Goal: Task Accomplishment & Management: Manage account settings

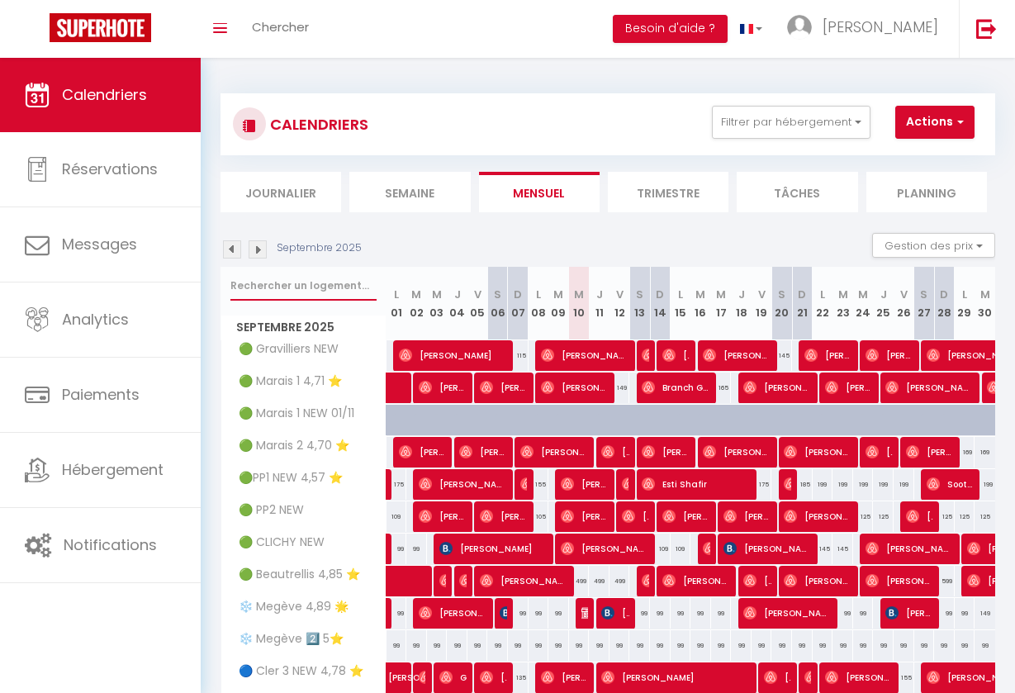
click at [306, 288] on input "text" at bounding box center [303, 286] width 146 height 30
type input "marais 2"
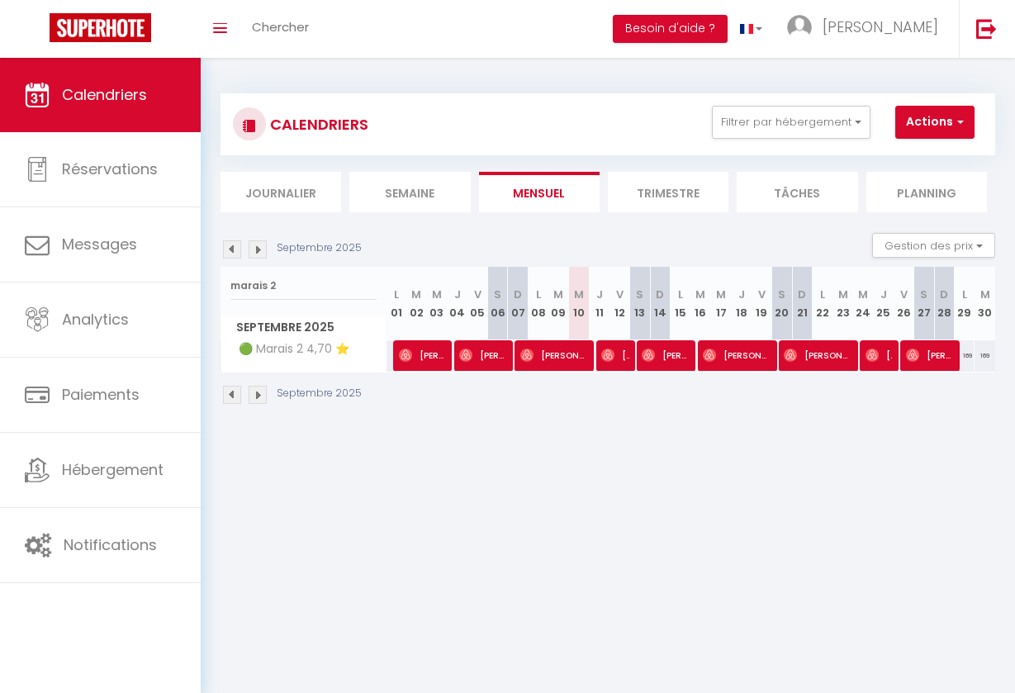
click at [226, 247] on img at bounding box center [232, 249] width 18 height 18
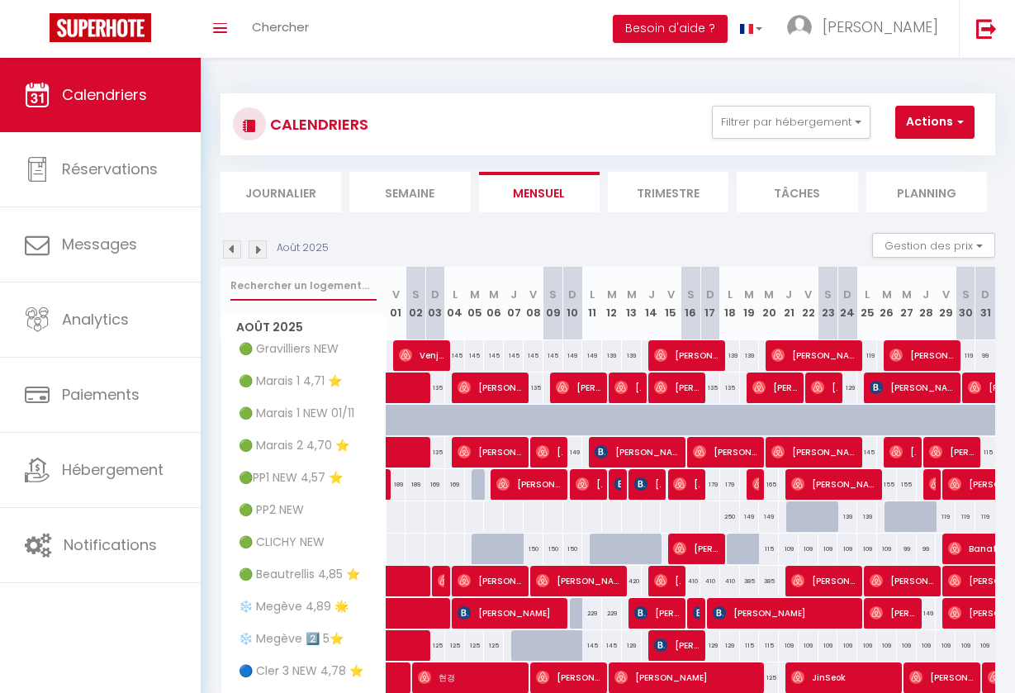
click at [305, 291] on input "text" at bounding box center [303, 286] width 146 height 30
type input "marais 2"
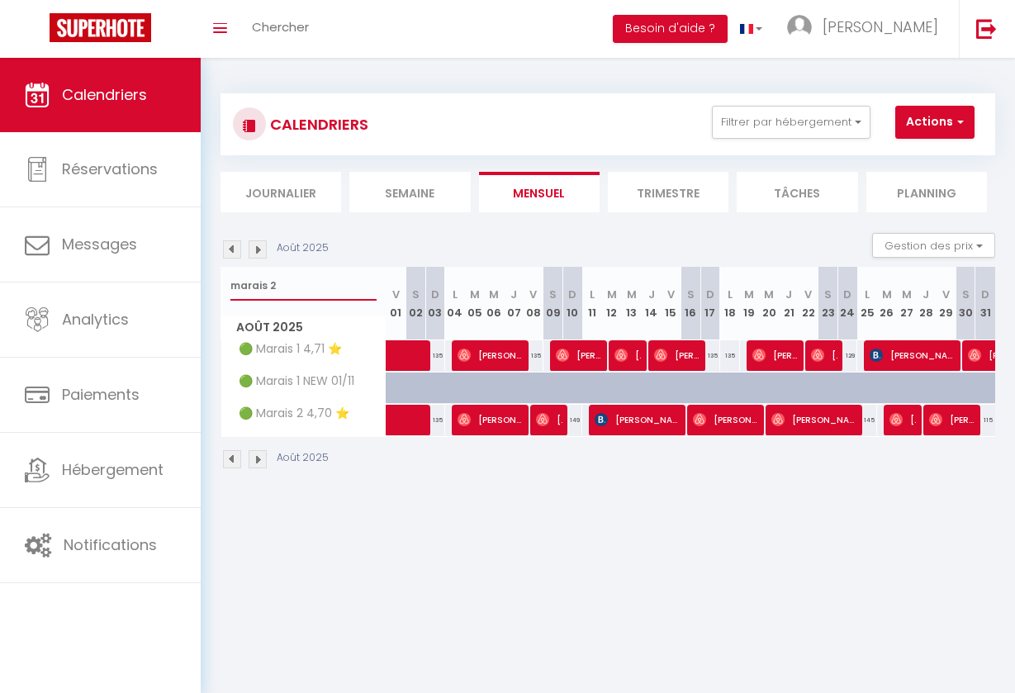
select select
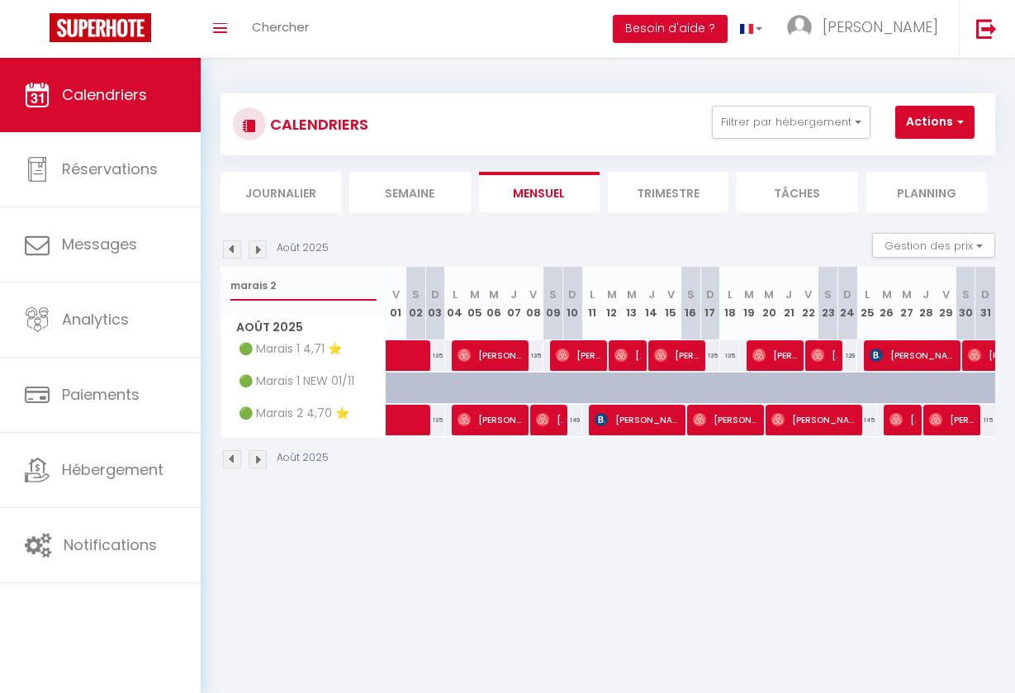
select select
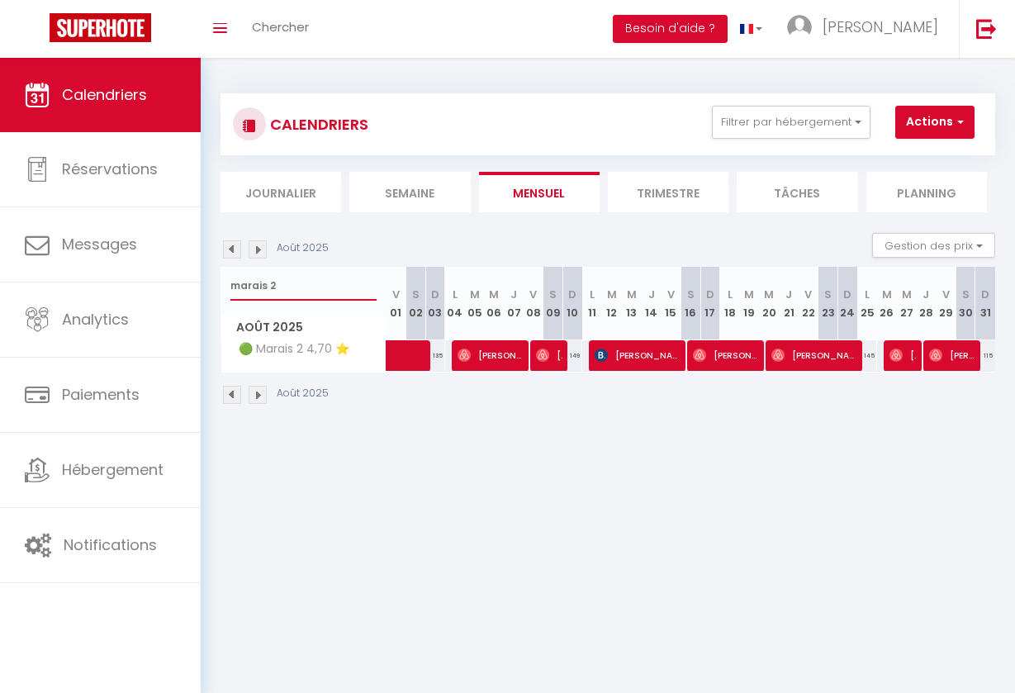
type input "marais 2"
click at [621, 348] on span "[PERSON_NAME]" at bounding box center [637, 354] width 86 height 31
select select "OK"
select select "KO"
select select "0"
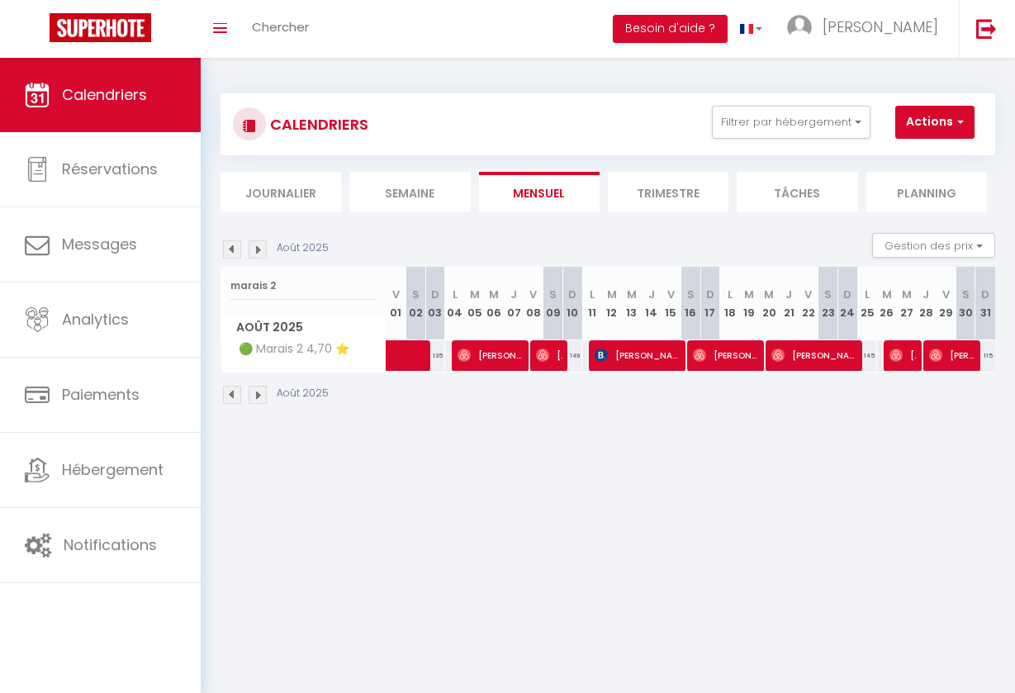
select select "0"
select select "1"
select select
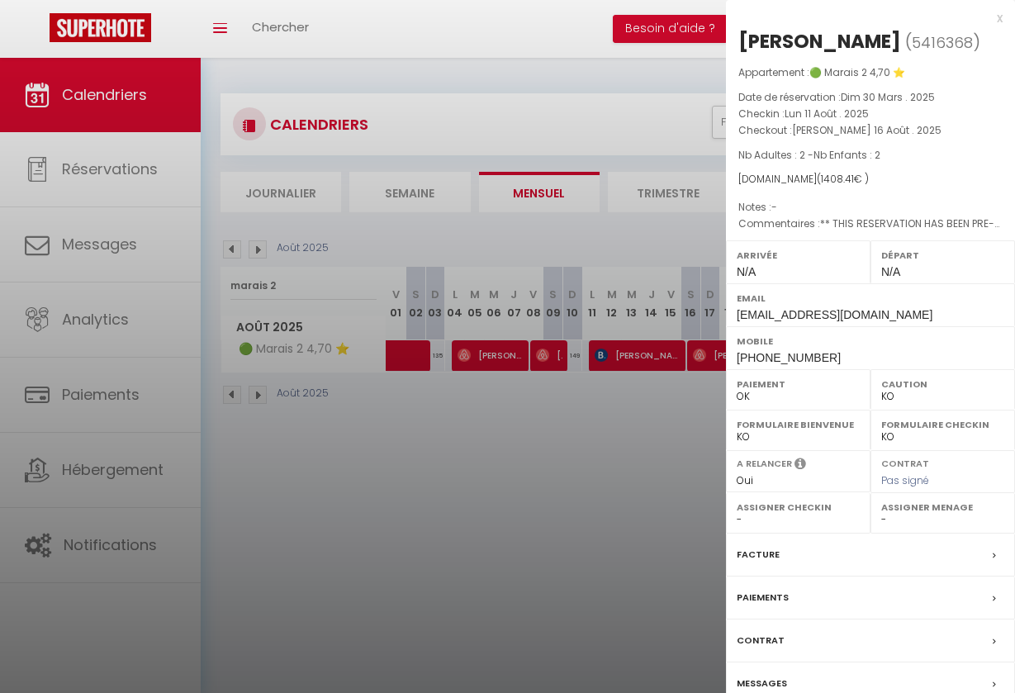
click at [669, 506] on div at bounding box center [507, 346] width 1015 height 693
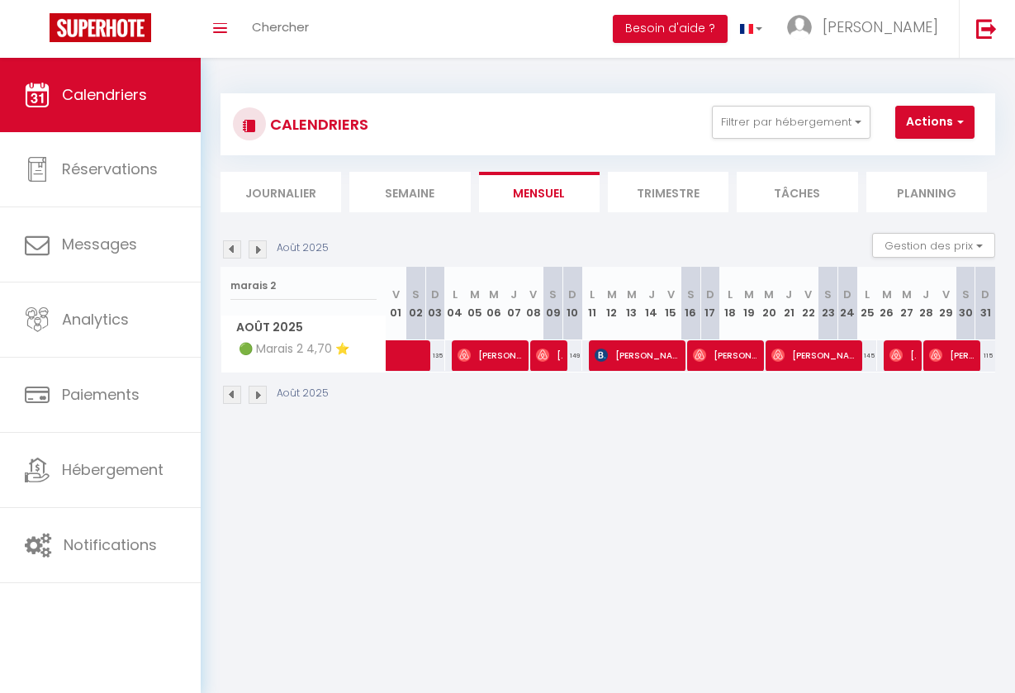
click at [536, 352] on img at bounding box center [542, 354] width 13 height 13
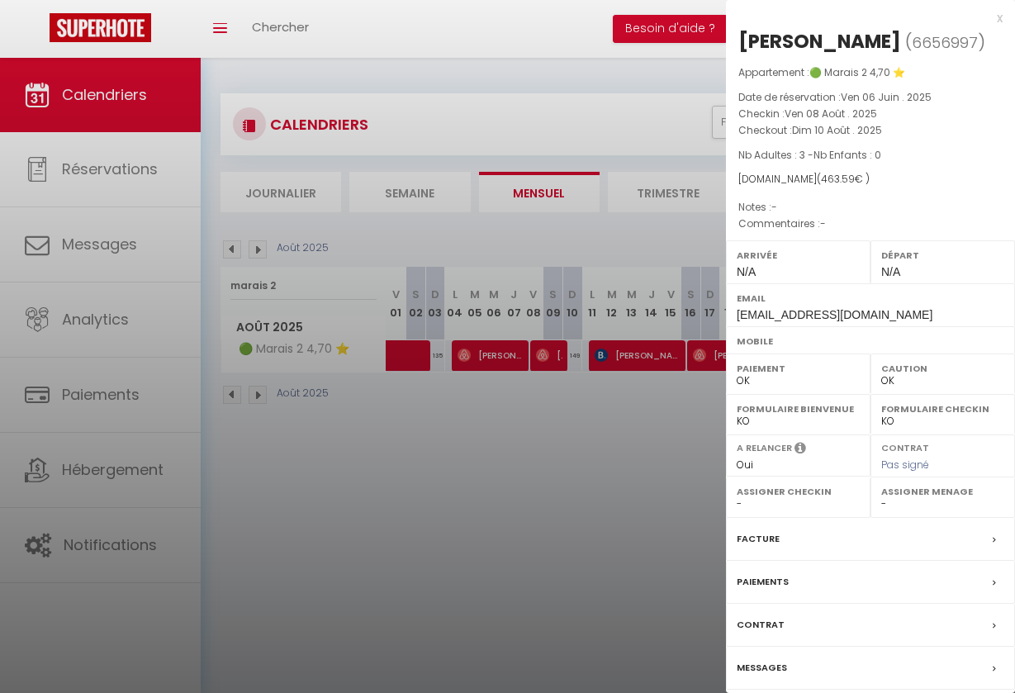
click at [536, 403] on div at bounding box center [507, 346] width 1015 height 693
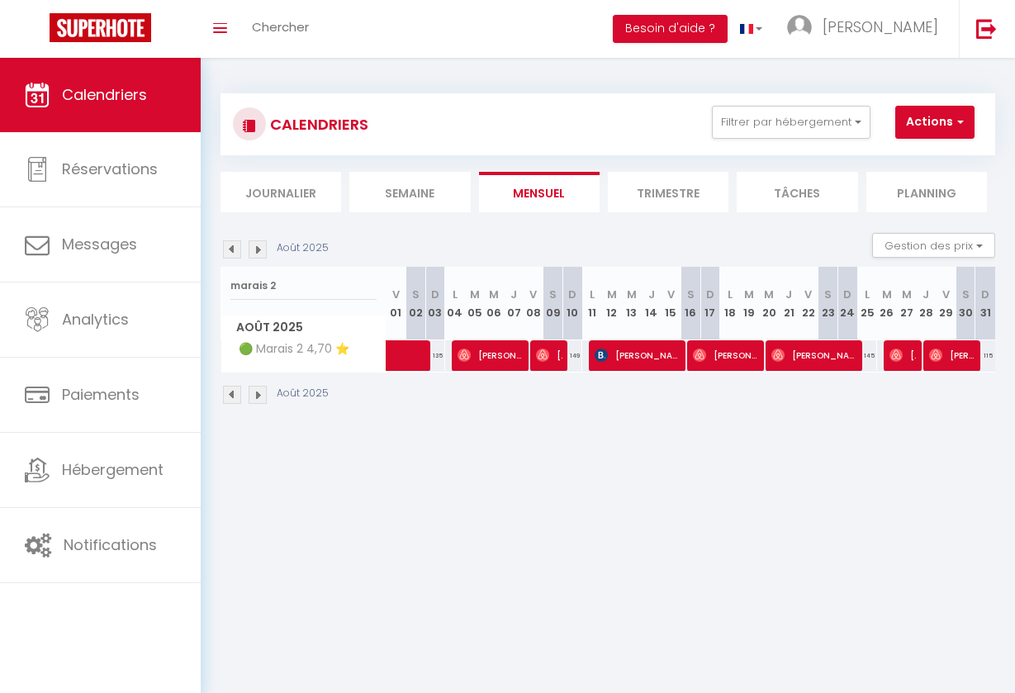
click at [519, 362] on span "[PERSON_NAME]" at bounding box center [490, 354] width 66 height 31
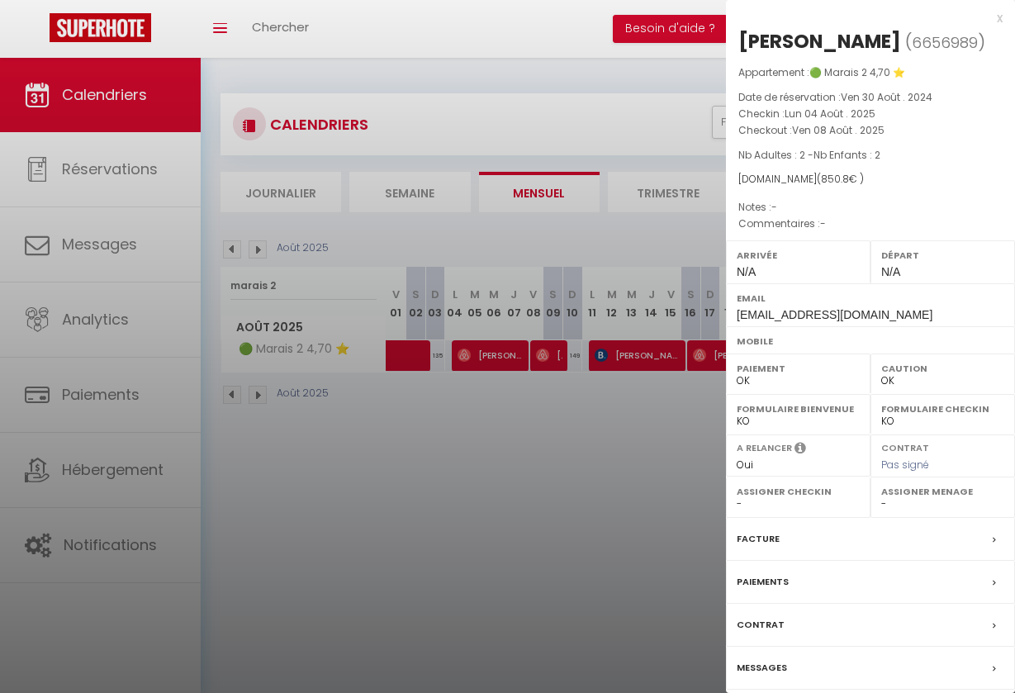
click at [556, 443] on div at bounding box center [507, 346] width 1015 height 693
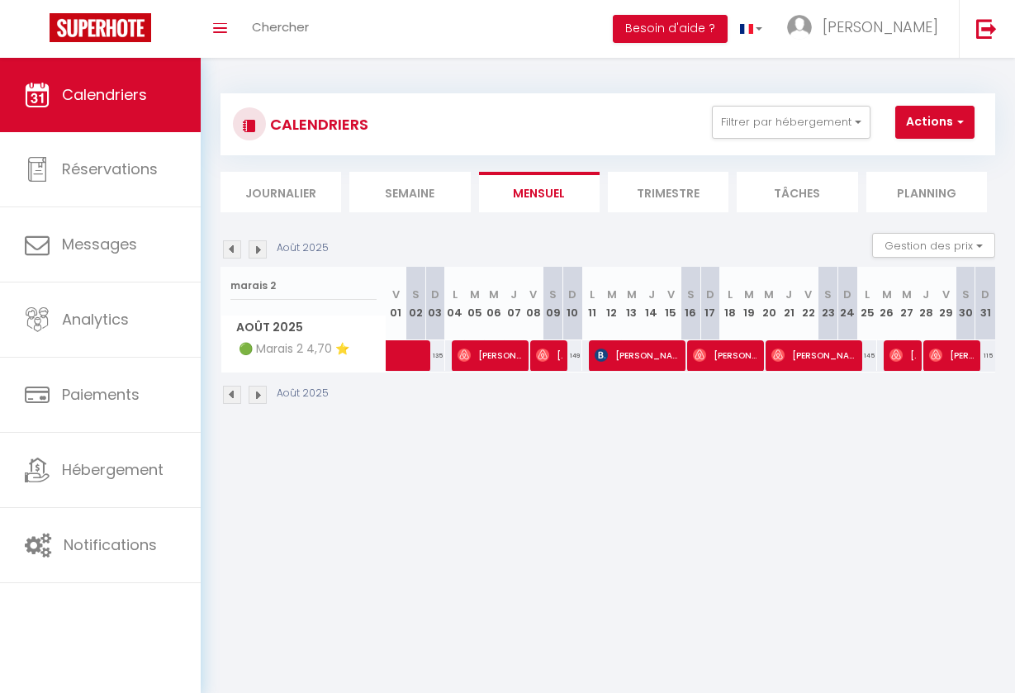
click at [724, 360] on span "[PERSON_NAME]" at bounding box center [726, 354] width 66 height 31
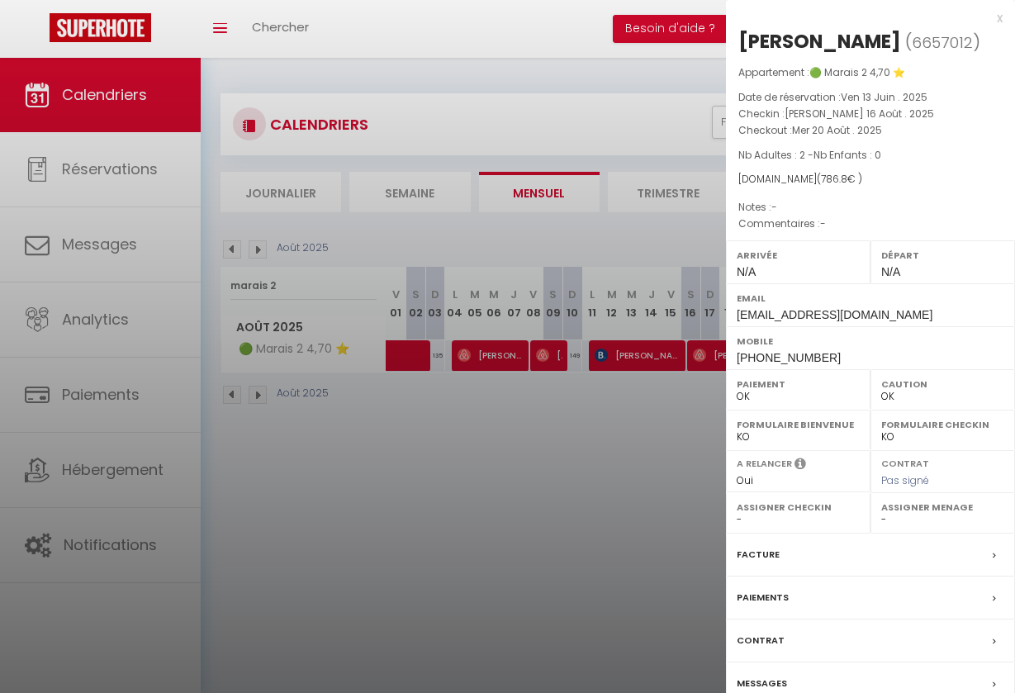
click at [345, 362] on div at bounding box center [507, 346] width 1015 height 693
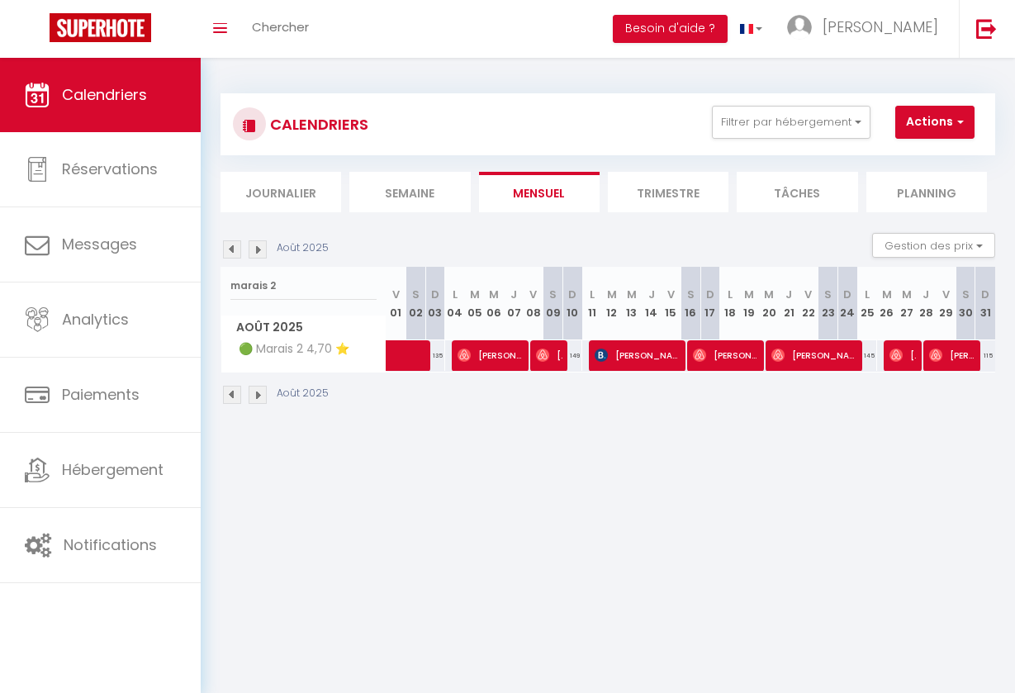
click at [645, 338] on th "J 14" at bounding box center [652, 303] width 20 height 73
click at [624, 354] on span "[PERSON_NAME]" at bounding box center [637, 354] width 86 height 31
select select "KO"
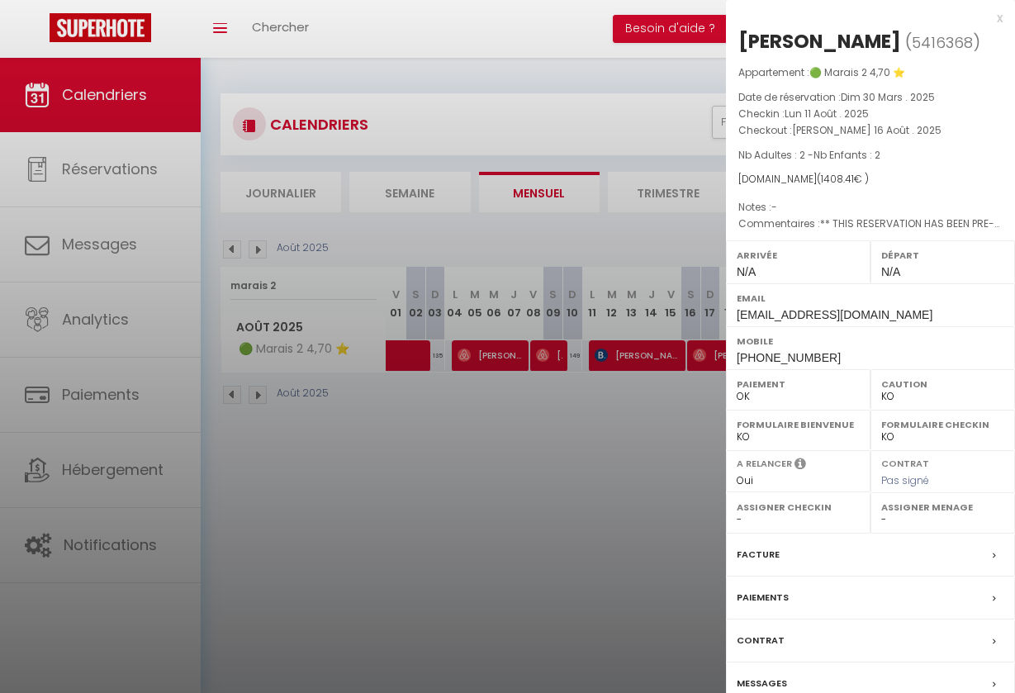
click at [561, 2] on div at bounding box center [507, 346] width 1015 height 693
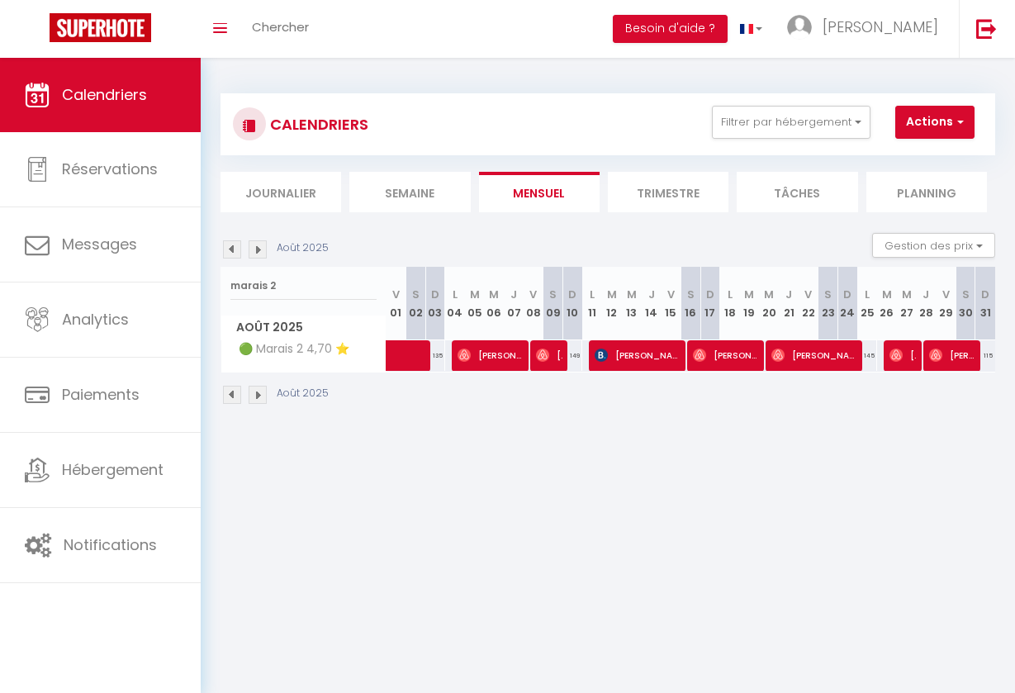
click at [623, 362] on span "[PERSON_NAME]" at bounding box center [637, 354] width 86 height 31
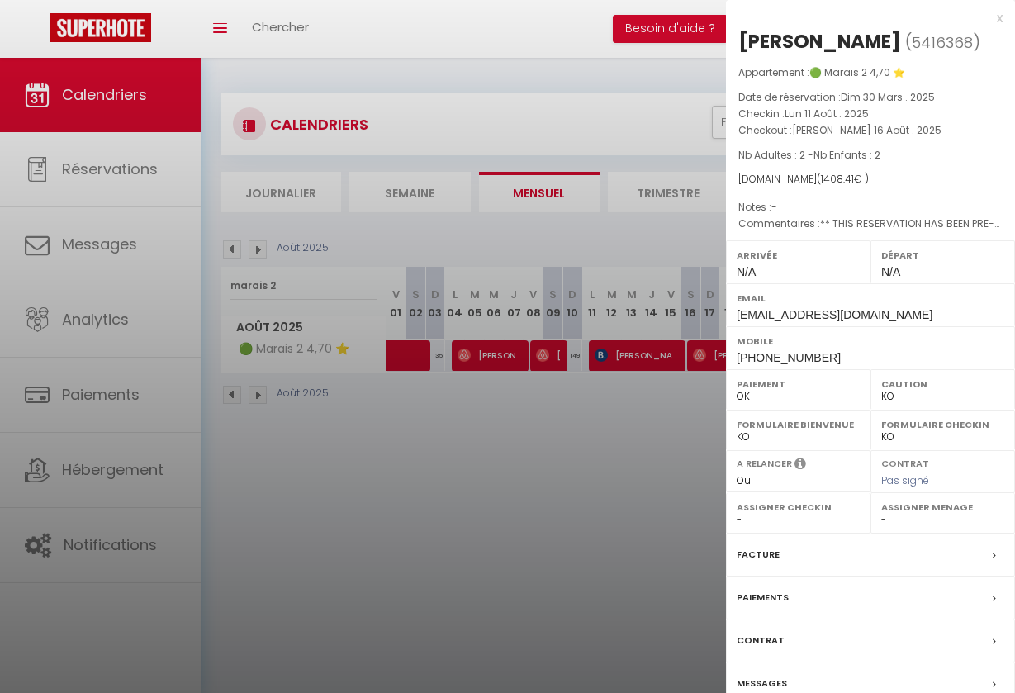
drag, startPoint x: 623, startPoint y: 362, endPoint x: 530, endPoint y: 324, distance: 100.4
click at [530, 324] on div at bounding box center [507, 346] width 1015 height 693
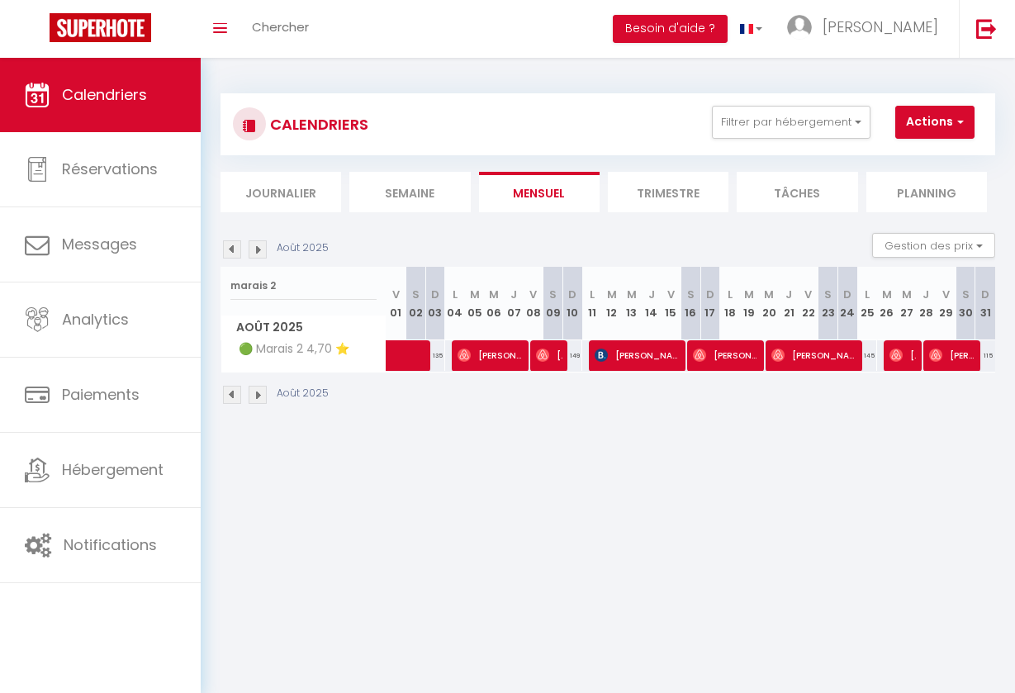
click at [387, 556] on body "🟢 Des questions ou besoin d'assistance pour la migration AirBnB? Connectez-vous…" at bounding box center [507, 404] width 1015 height 693
